Goal: Information Seeking & Learning: Learn about a topic

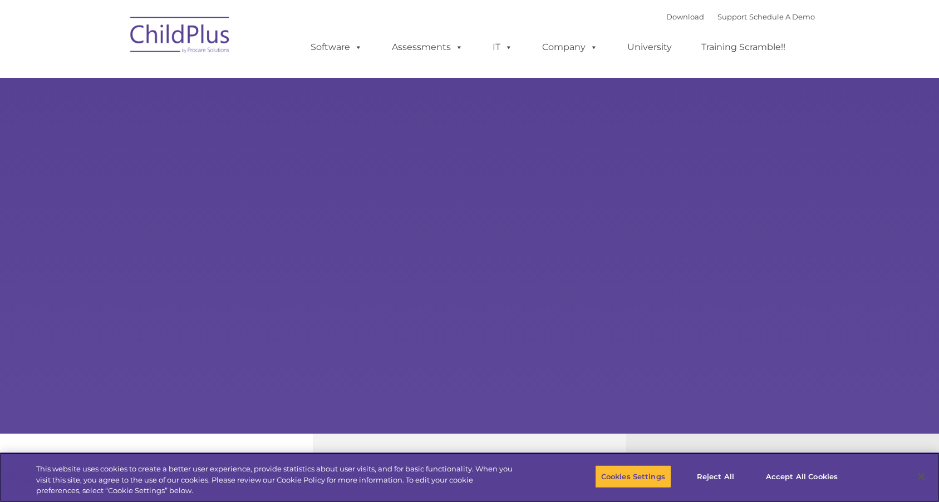
select select "MEDIUM"
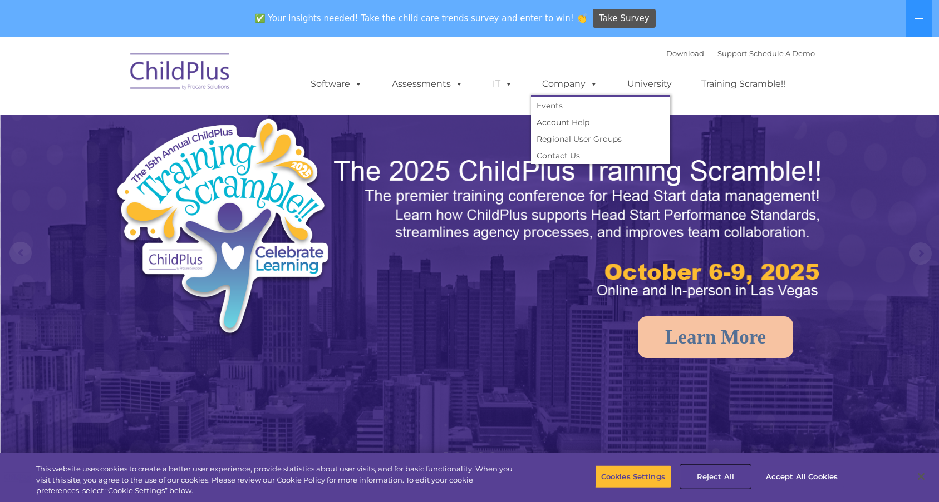
click at [704, 477] on button "Reject All" at bounding box center [716, 476] width 70 height 23
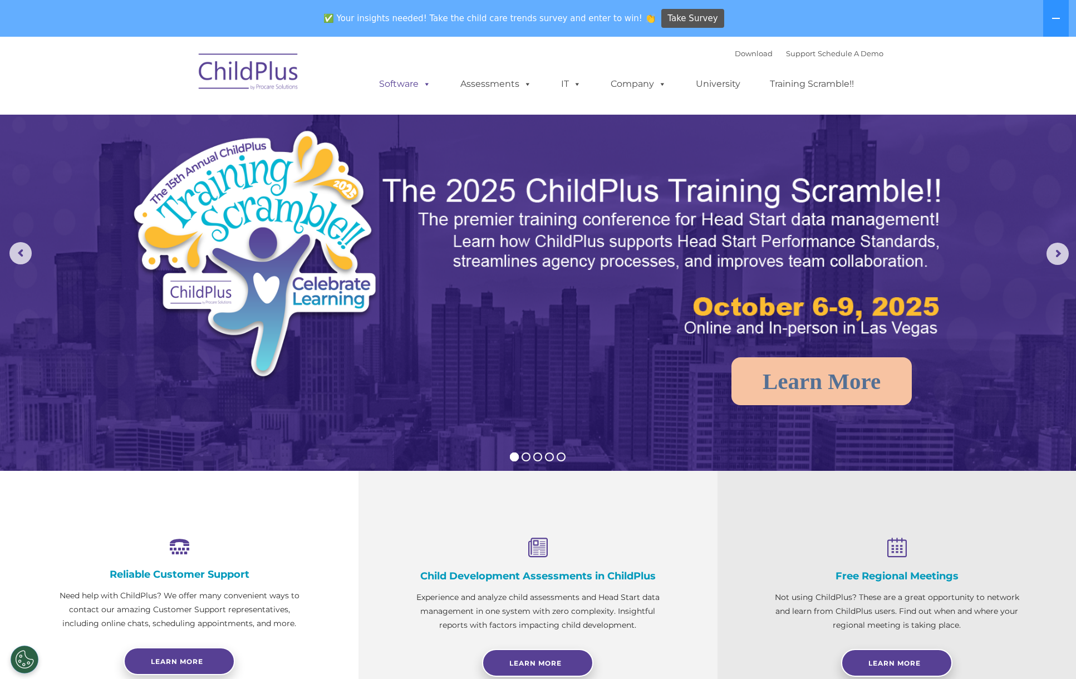
click at [400, 75] on link "Software" at bounding box center [405, 84] width 74 height 22
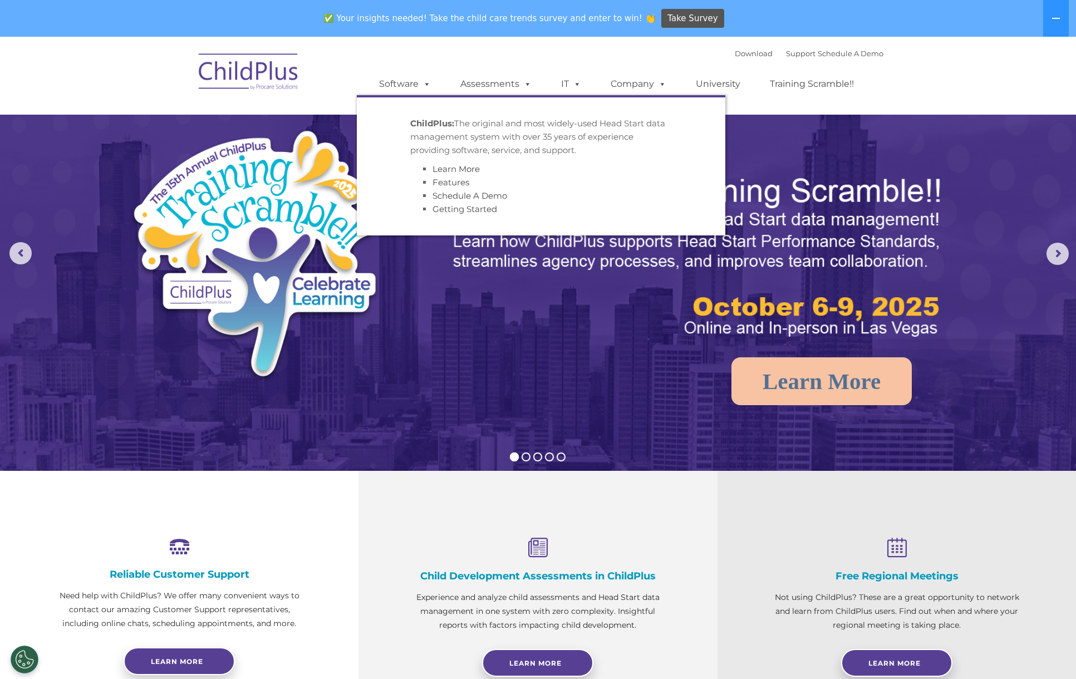
click at [938, 298] on img at bounding box center [664, 256] width 566 height 169
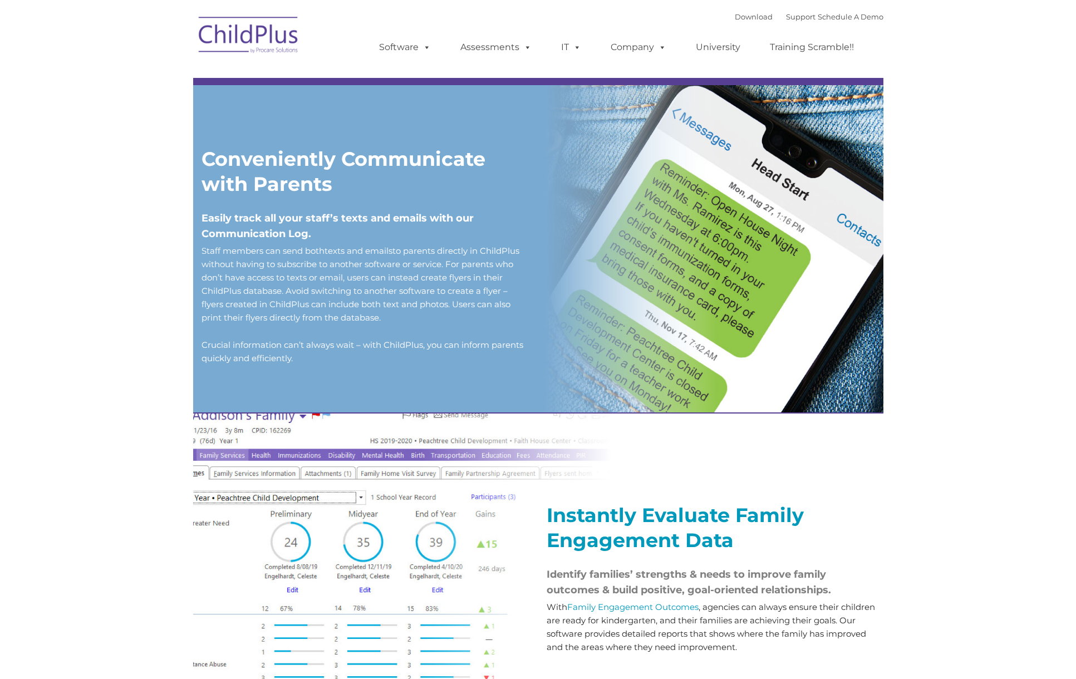
type input ""
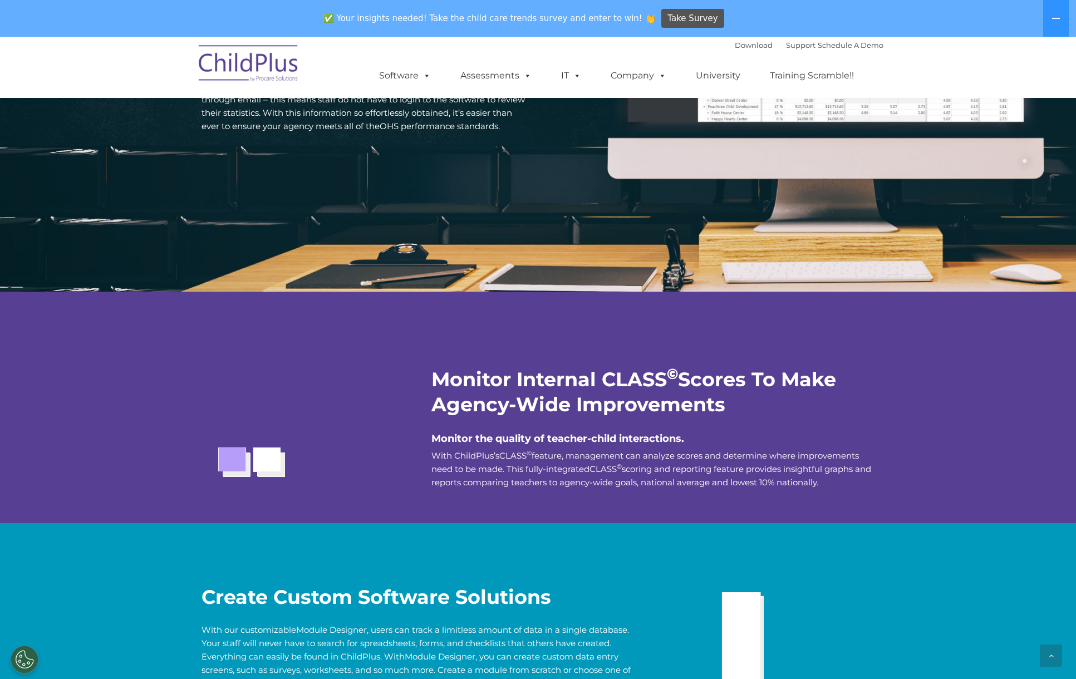
scroll to position [1792, 0]
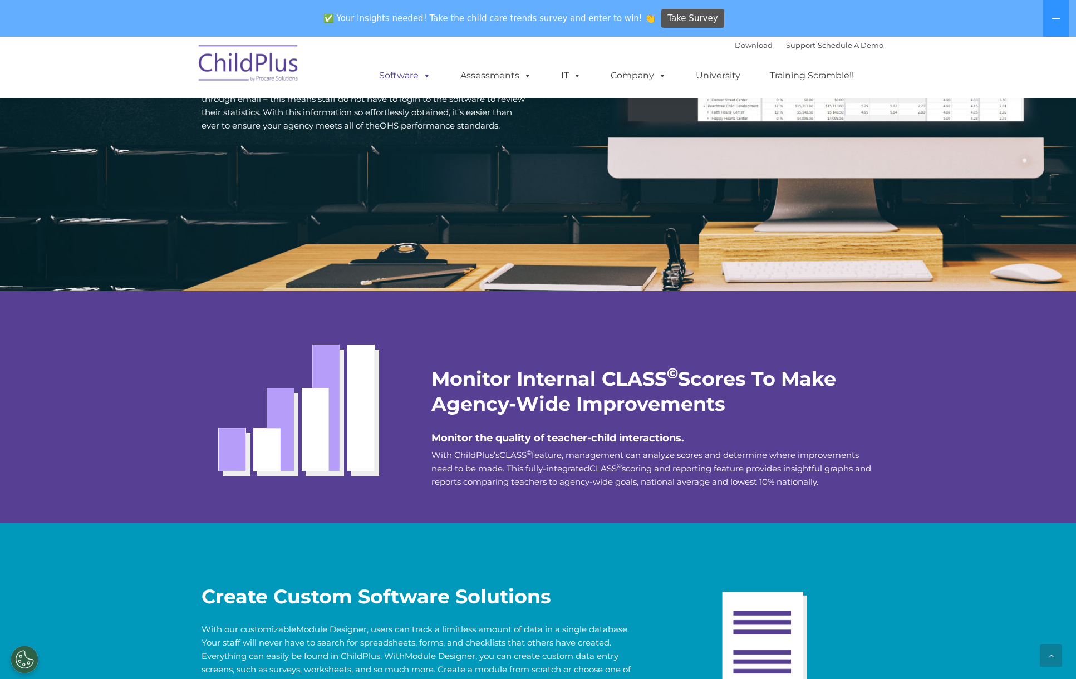
click at [406, 74] on link "Software" at bounding box center [405, 76] width 74 height 22
drag, startPoint x: 783, startPoint y: 313, endPoint x: 779, endPoint y: 308, distance: 6.7
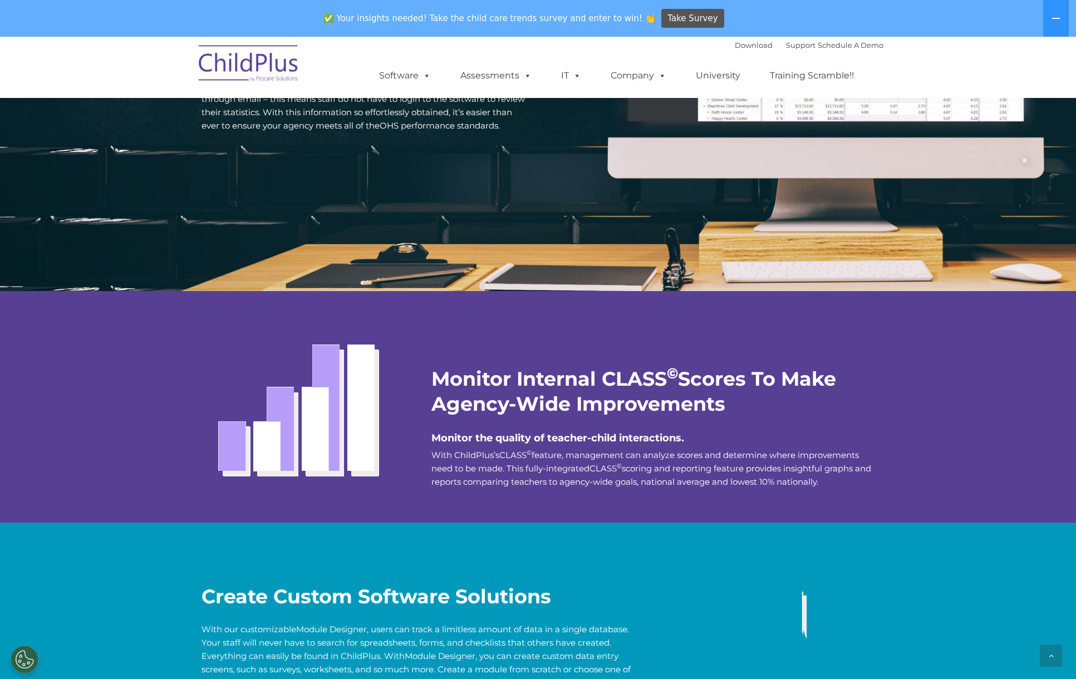
click at [782, 312] on div "Monitor Internal CLASS © Scores To Make Agency-Wide Improvements Monitor the qu…" at bounding box center [653, 399] width 460 height 217
